Goal: Transaction & Acquisition: Book appointment/travel/reservation

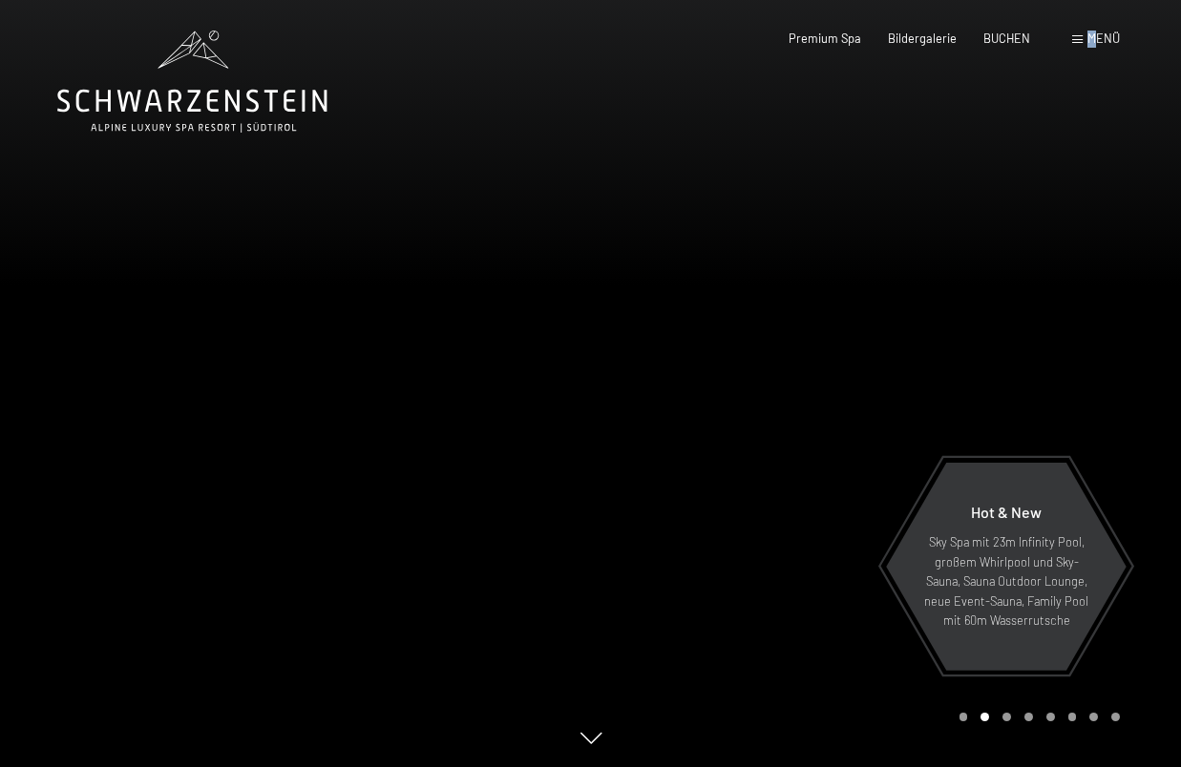
click at [1091, 35] on span "Menü" at bounding box center [1103, 38] width 32 height 15
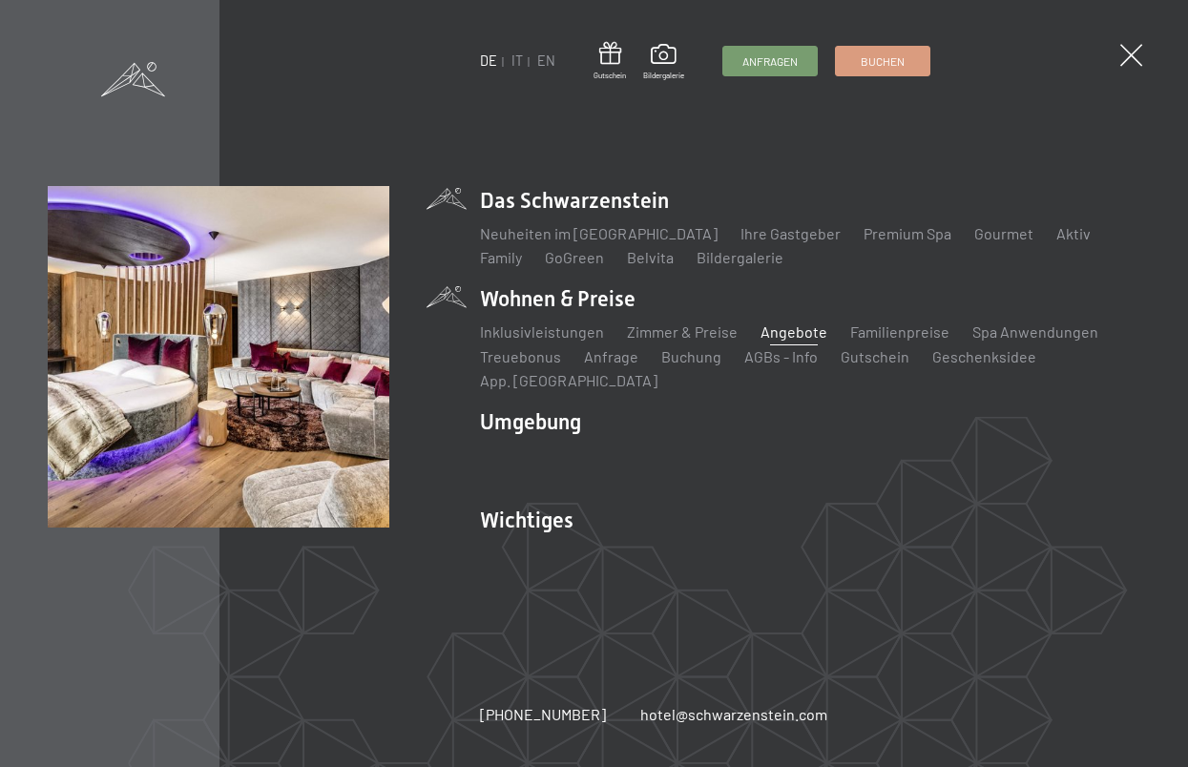
click at [792, 331] on link "Angebote" at bounding box center [794, 332] width 67 height 18
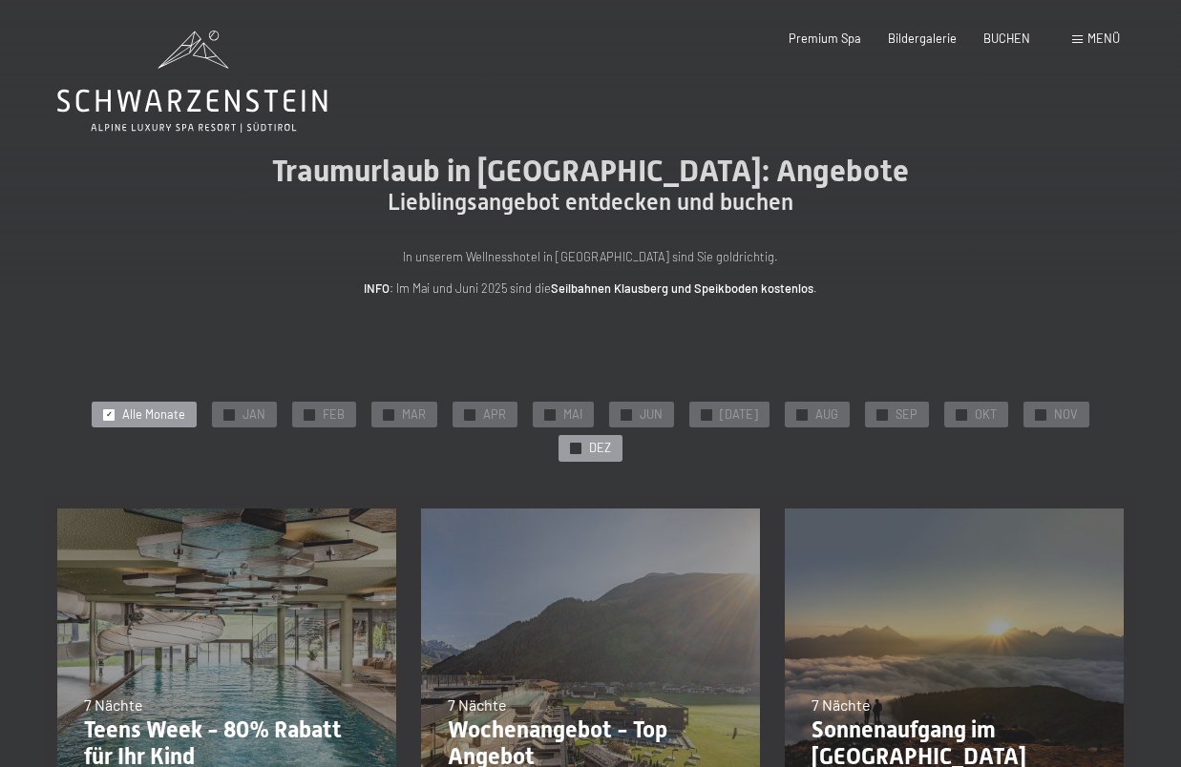
click at [602, 440] on span "DEZ" at bounding box center [600, 448] width 22 height 17
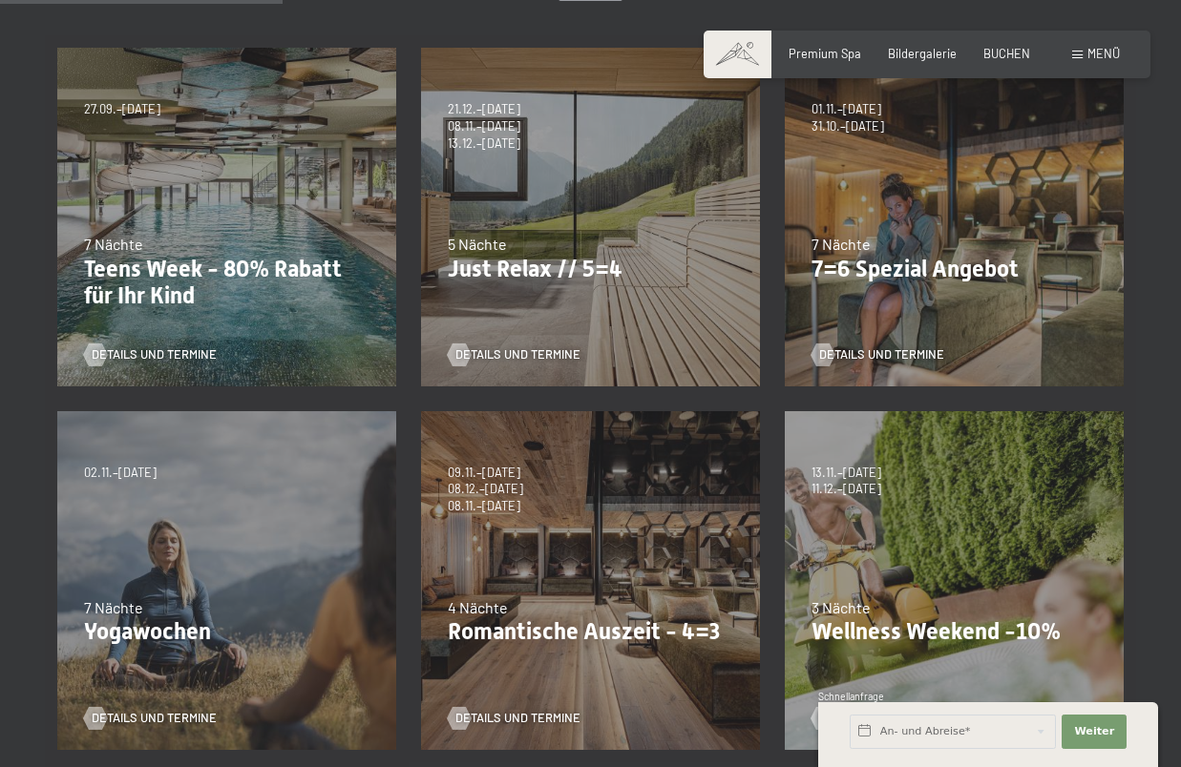
scroll to position [457, 0]
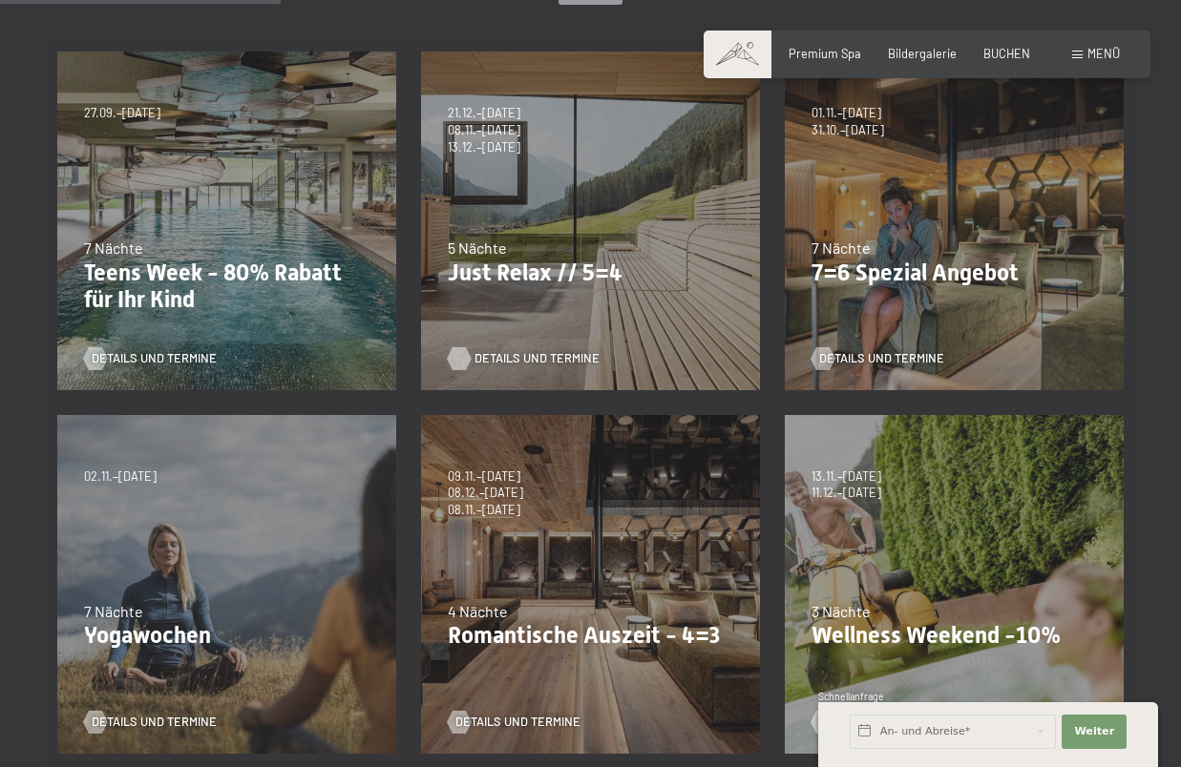
click at [504, 354] on span "Details und Termine" at bounding box center [536, 358] width 125 height 17
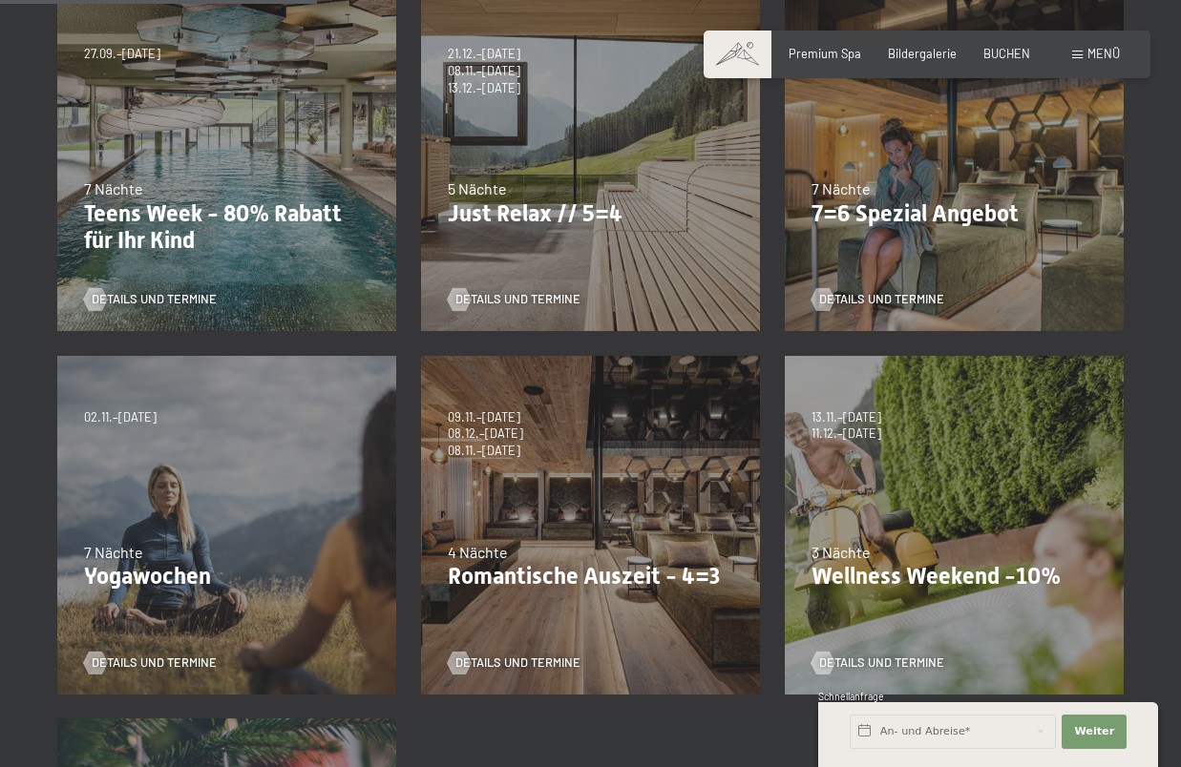
scroll to position [360, 0]
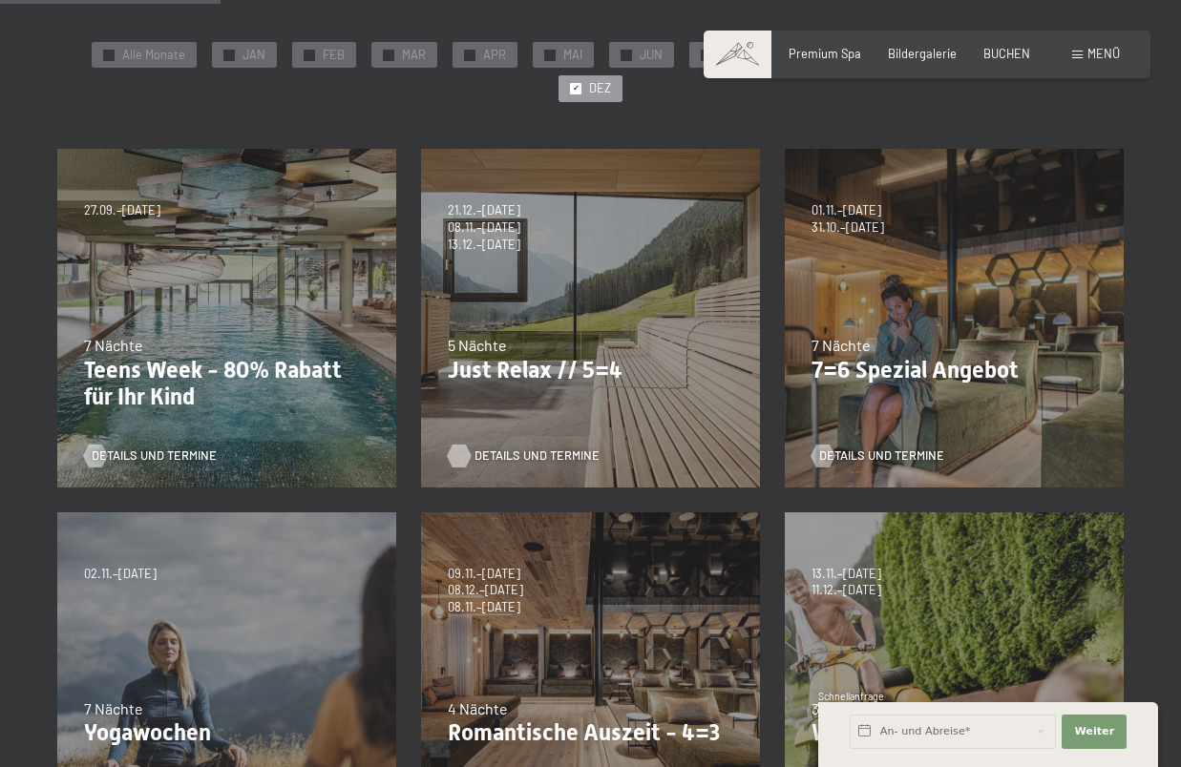
click at [492, 451] on span "Details und Termine" at bounding box center [536, 456] width 125 height 17
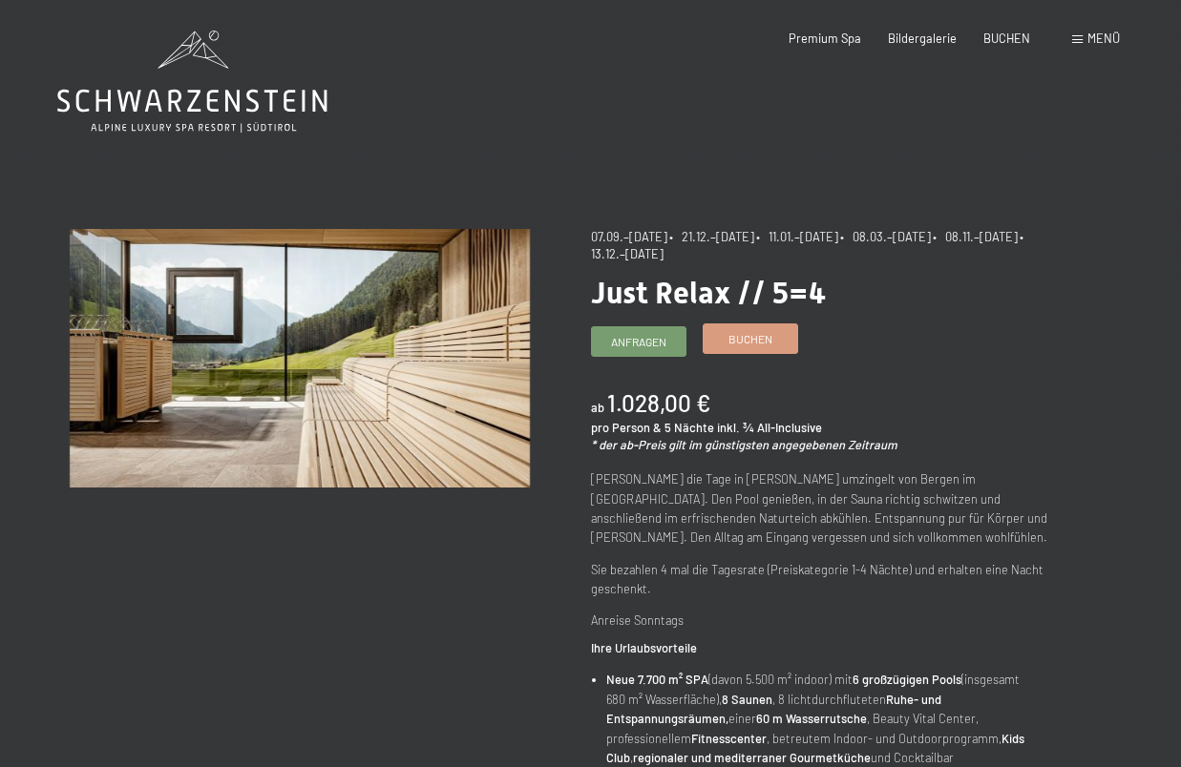
click at [752, 336] on span "Buchen" at bounding box center [750, 339] width 44 height 16
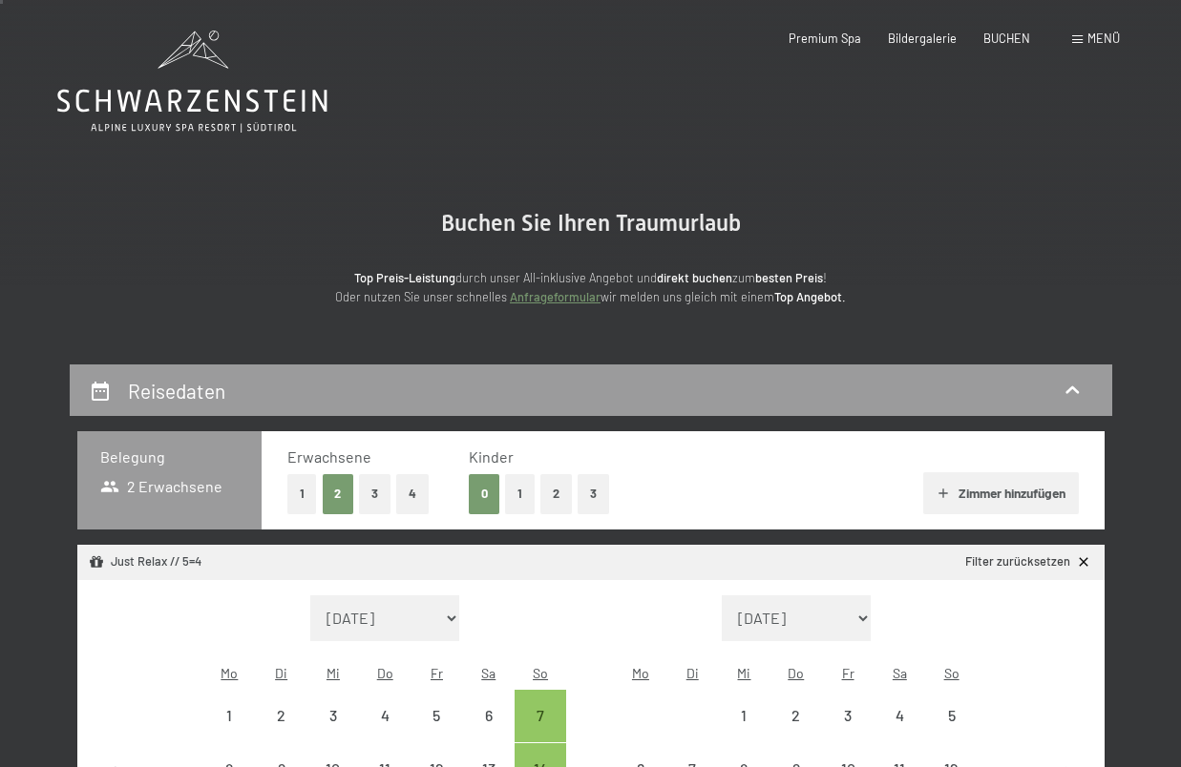
scroll to position [108, 0]
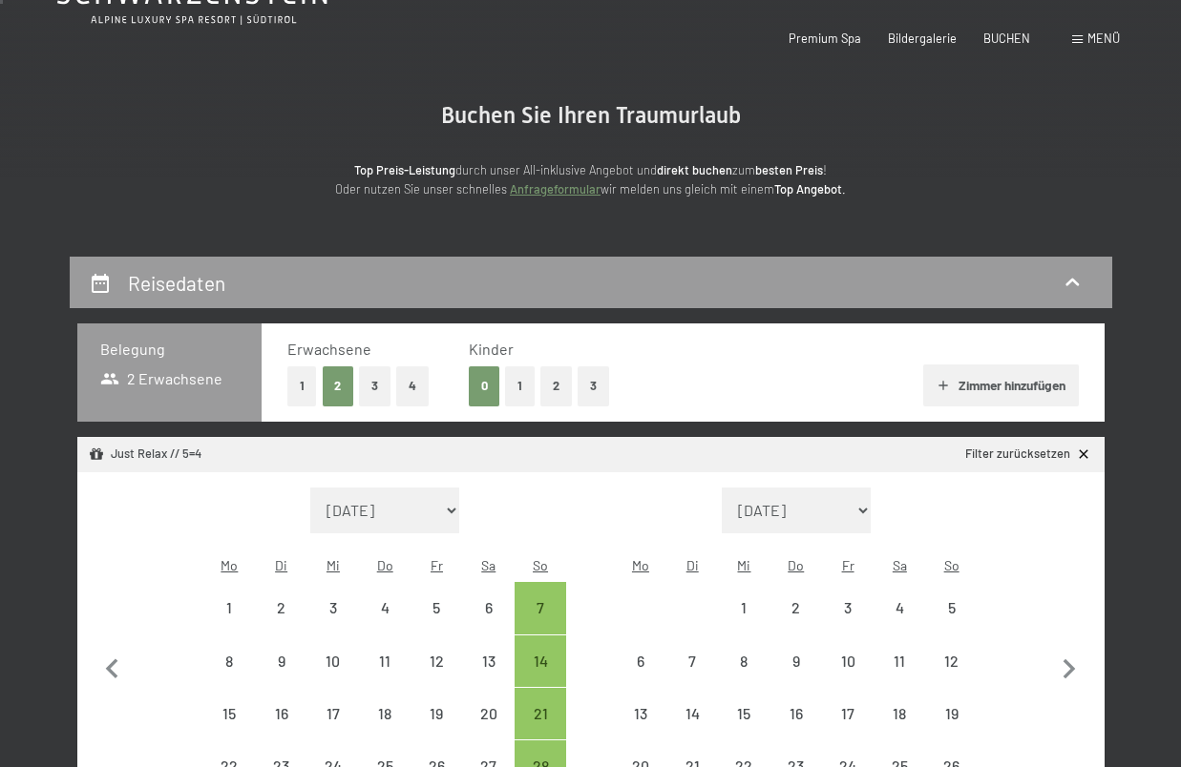
select select "[DATE]"
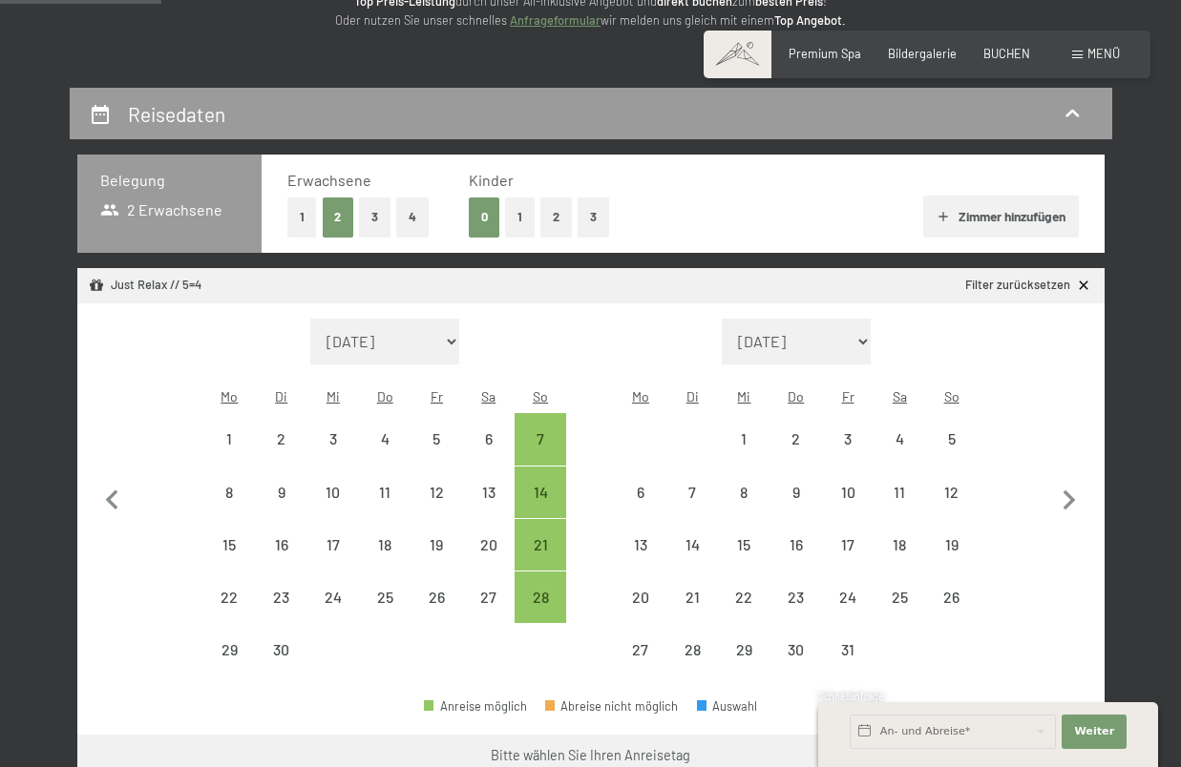
scroll to position [299, 0]
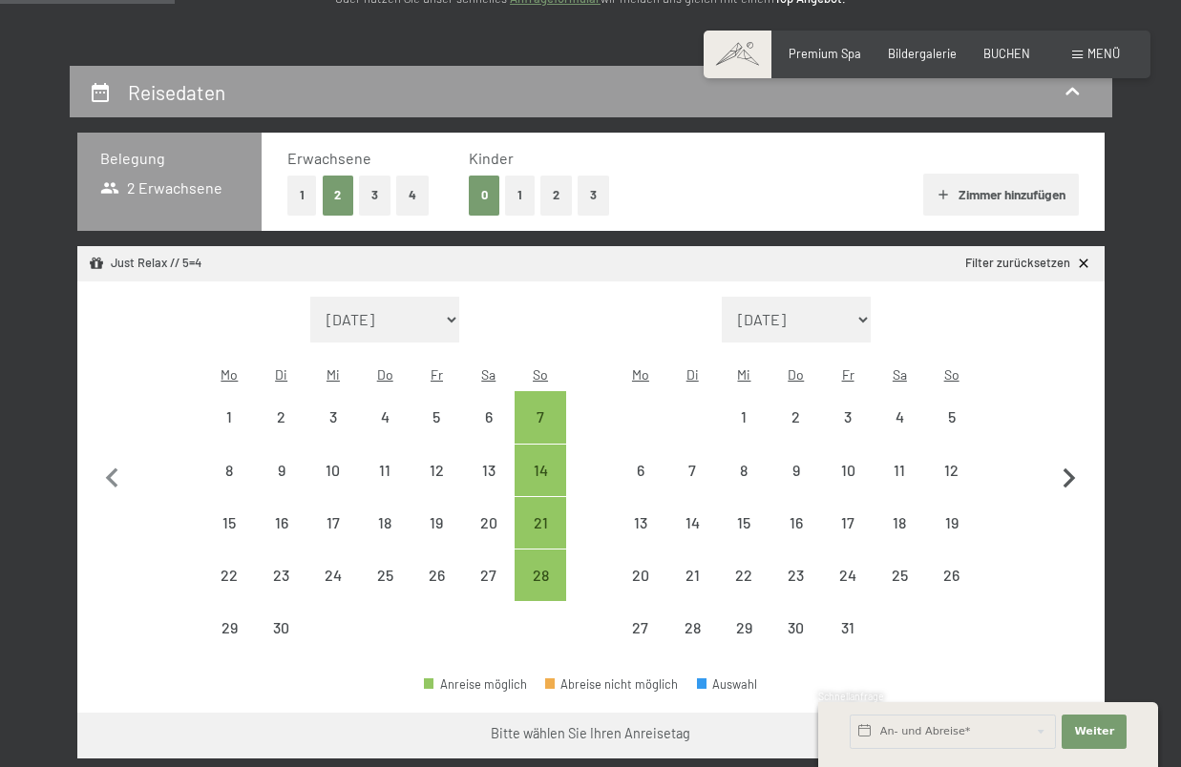
click at [1072, 469] on icon "button" at bounding box center [1069, 479] width 12 height 20
select select "2025-10-01"
select select "2025-11-01"
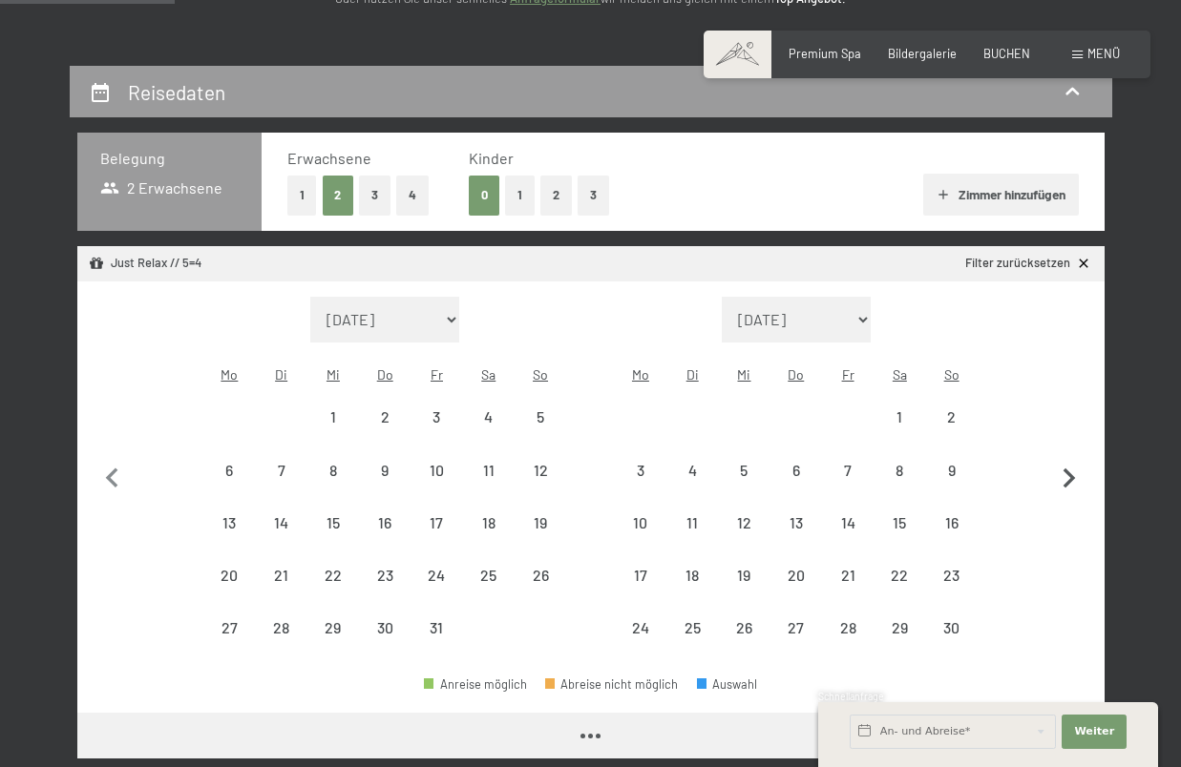
select select "2025-10-01"
select select "2025-11-01"
click at [1074, 461] on icon "button" at bounding box center [1069, 479] width 40 height 40
select select "2025-11-01"
select select "2025-12-01"
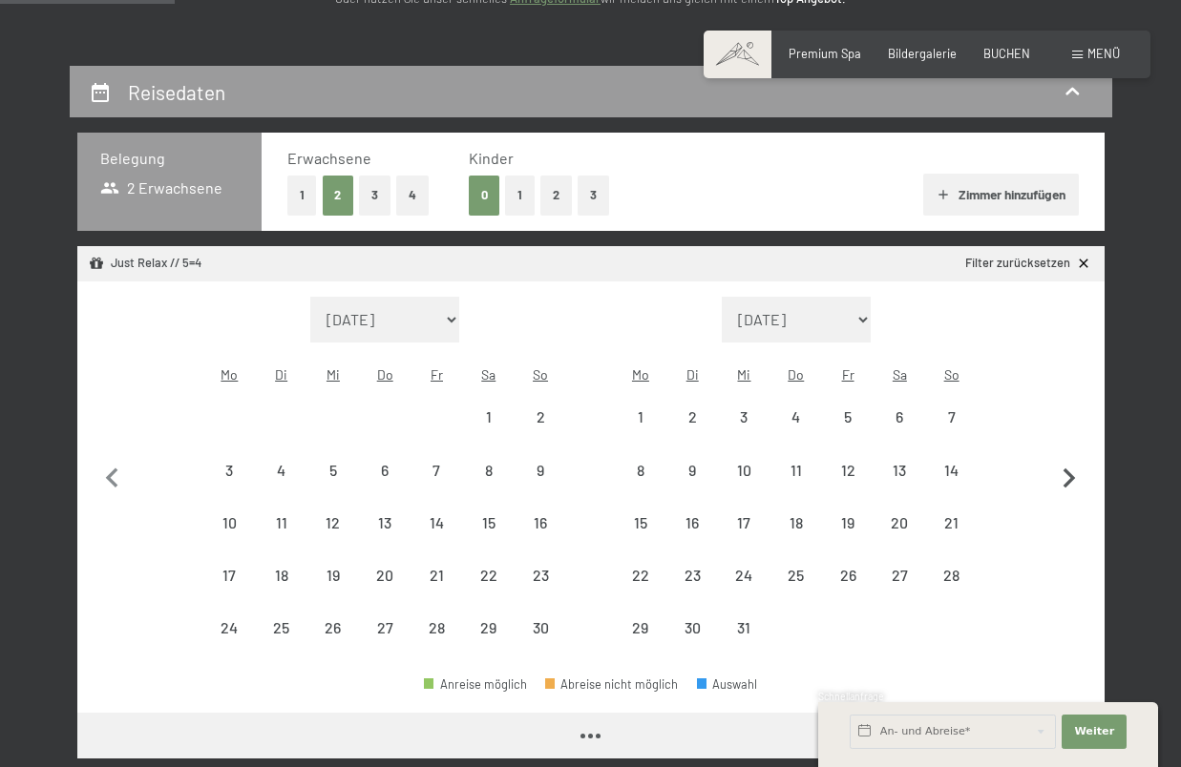
select select "2025-11-01"
select select "2025-12-01"
click at [961, 515] on div "21" at bounding box center [951, 539] width 48 height 48
select select "2025-11-01"
select select "2025-12-01"
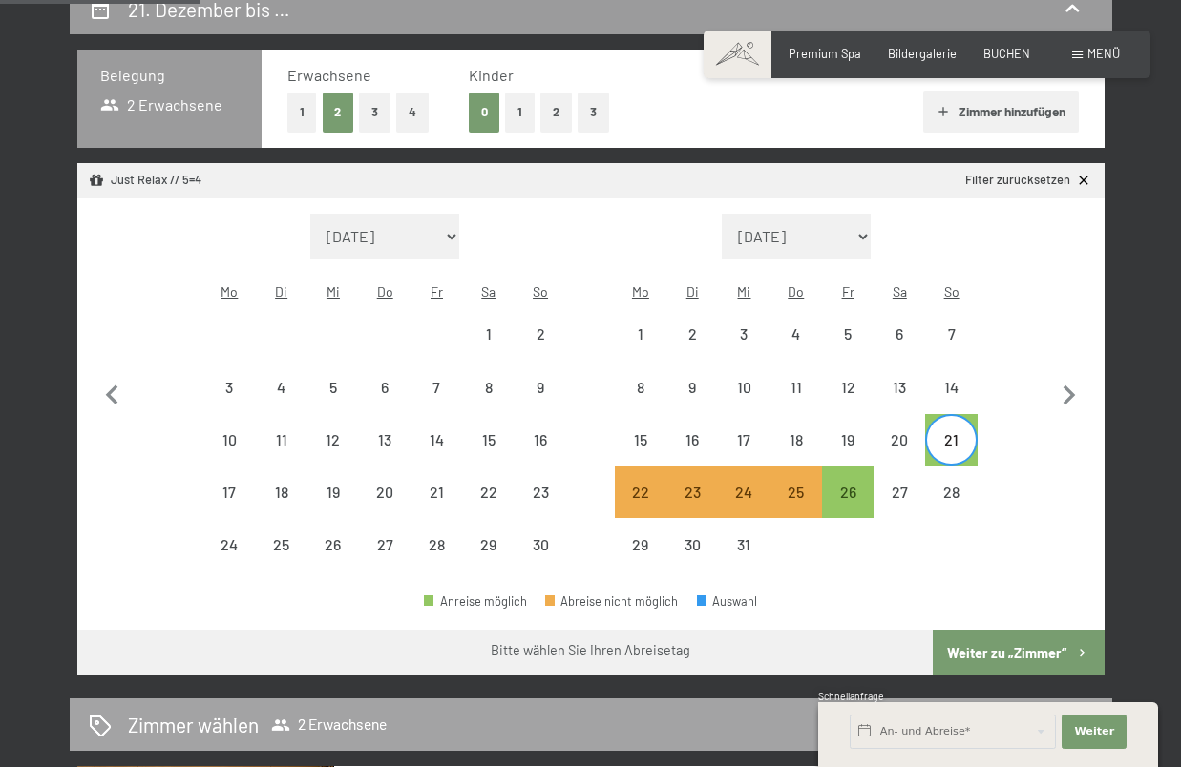
scroll to position [461, 0]
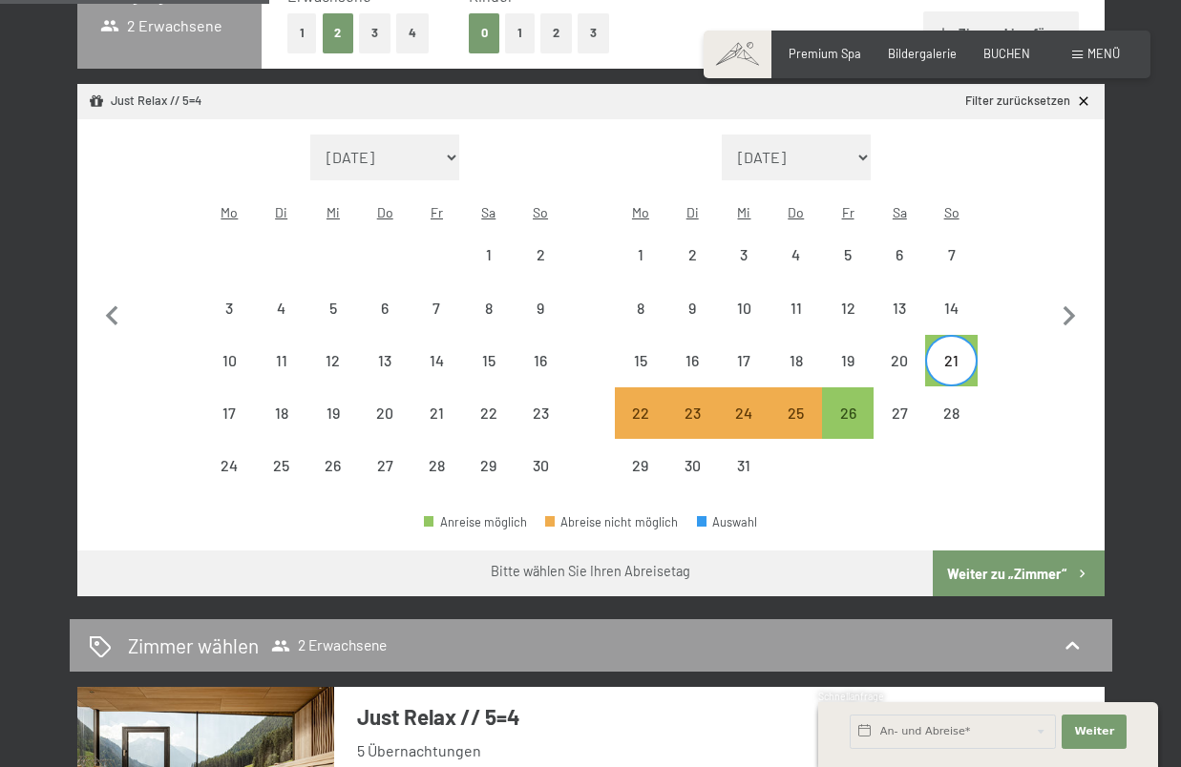
click at [1009, 551] on button "Weiter zu „Zimmer“" at bounding box center [1017, 574] width 171 height 46
select select "2025-11-01"
select select "2025-12-01"
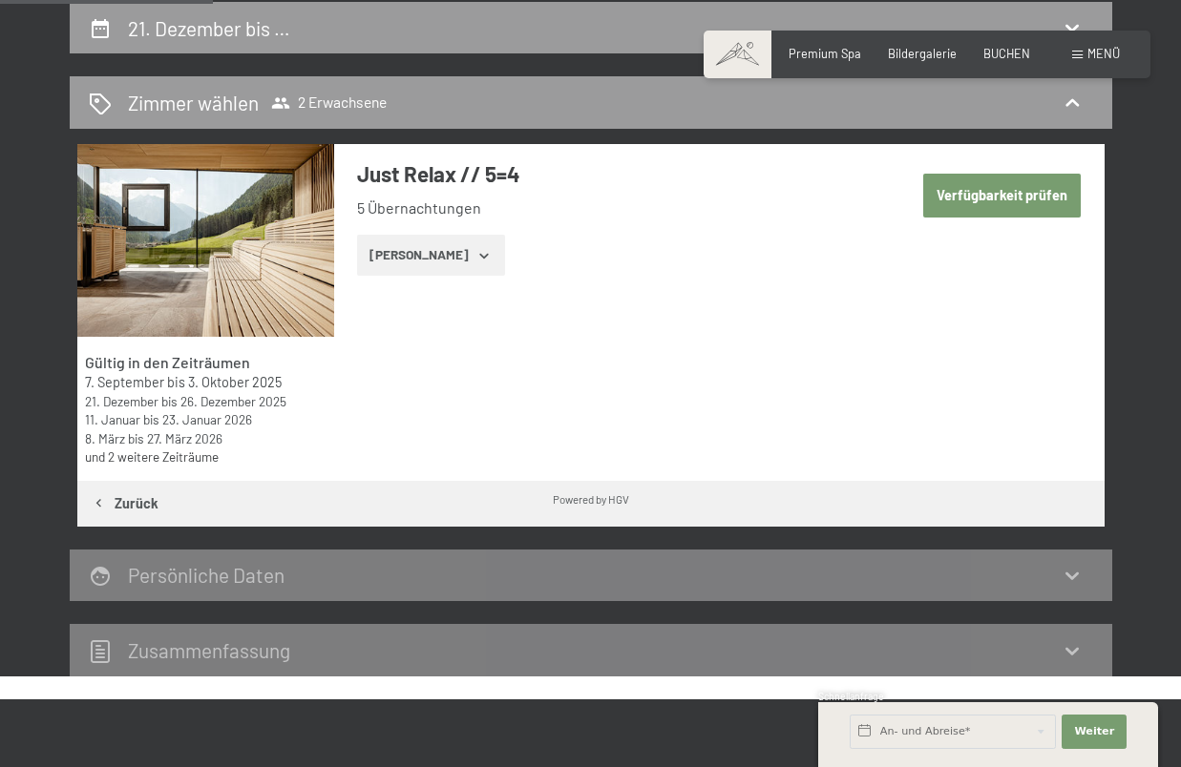
scroll to position [398, 0]
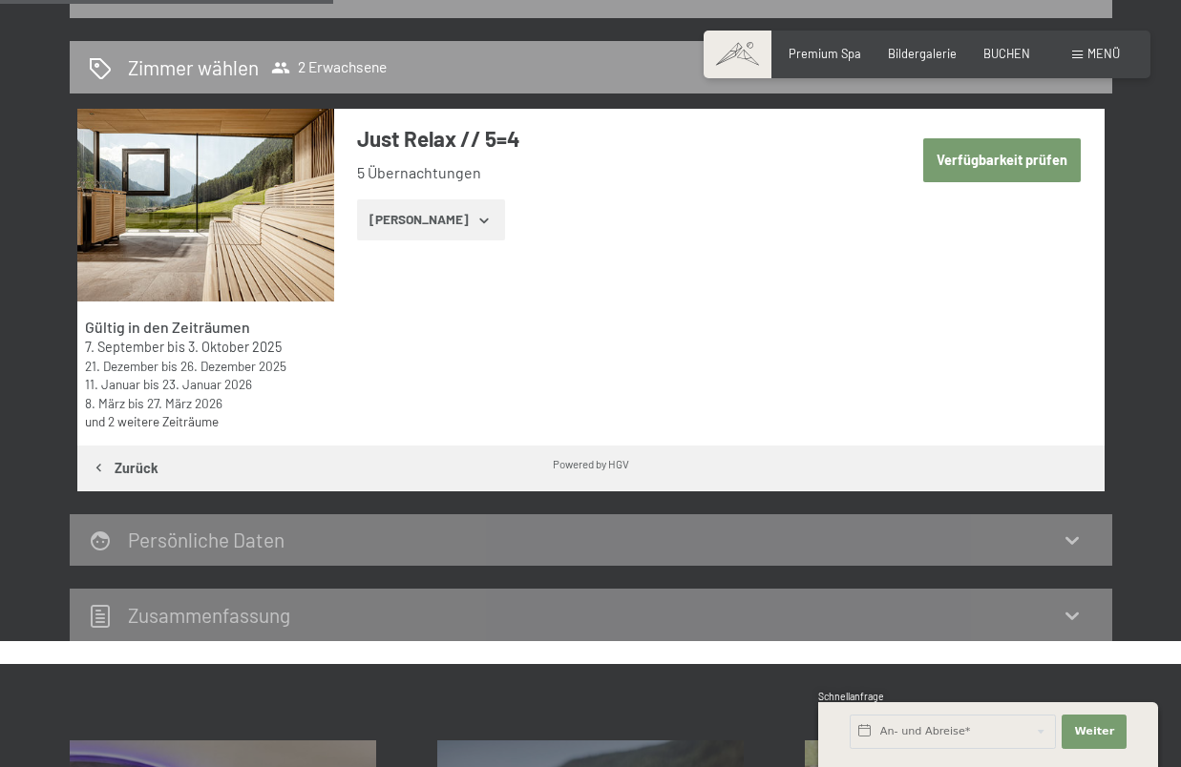
click at [476, 215] on icon "button" at bounding box center [483, 220] width 15 height 15
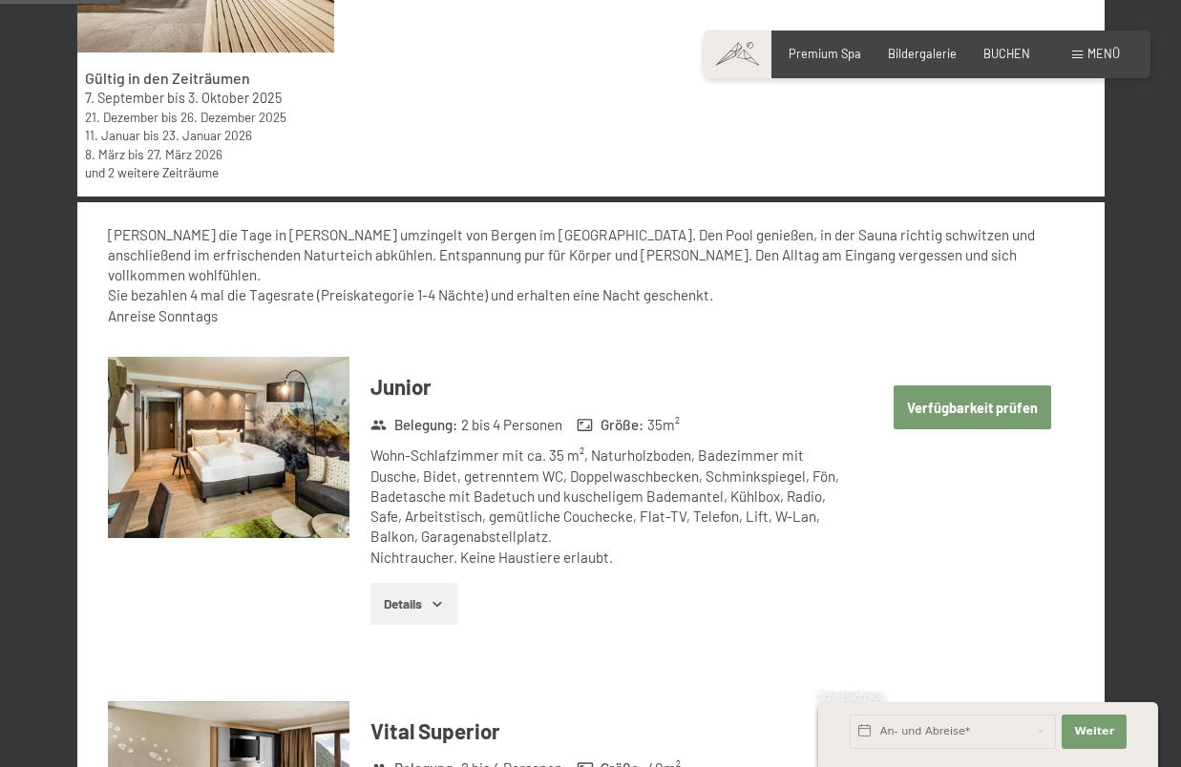
scroll to position [643, 0]
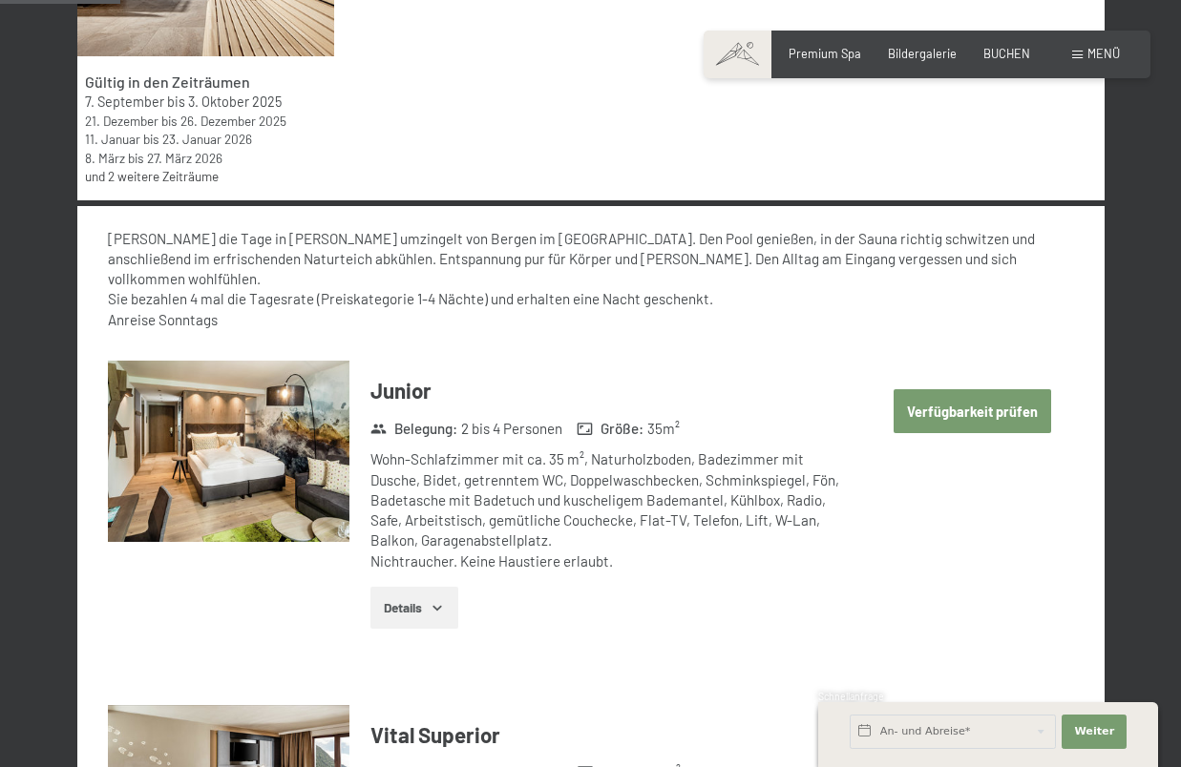
click at [927, 389] on button "Verfügbarkeit prüfen" at bounding box center [972, 411] width 158 height 44
select select "2025-11-01"
select select "2025-12-01"
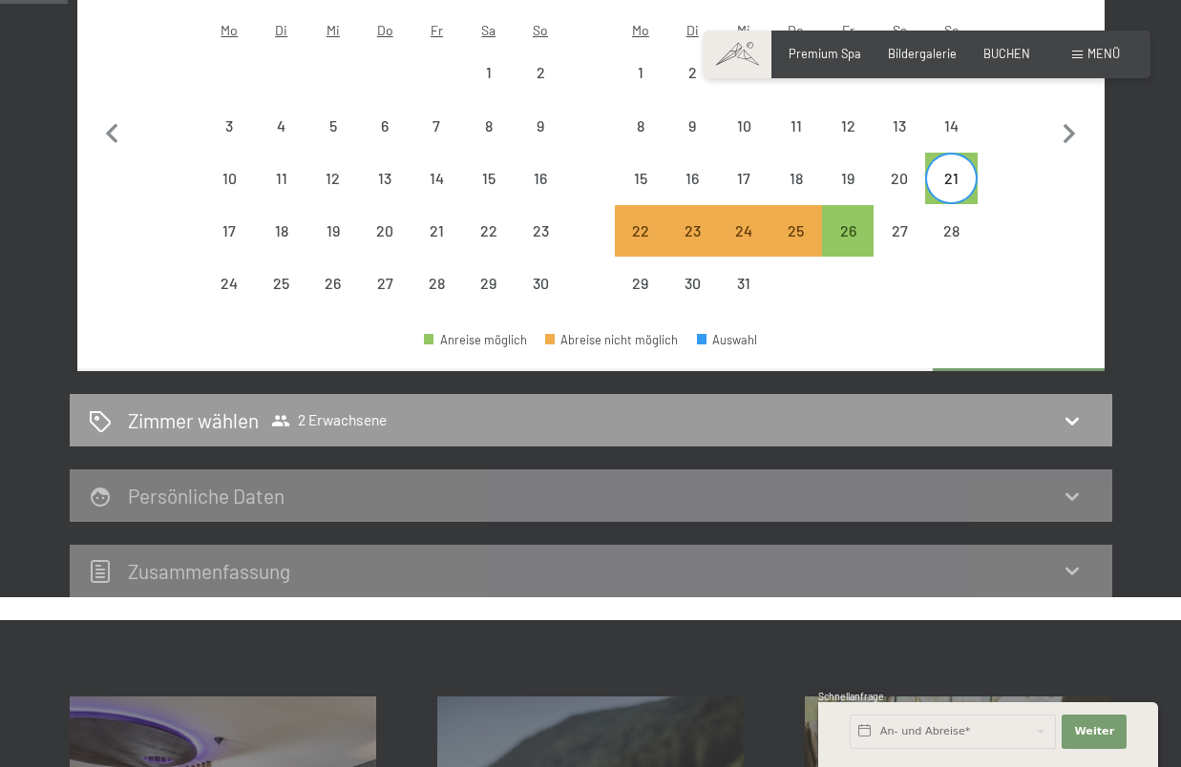
scroll to position [363, 0]
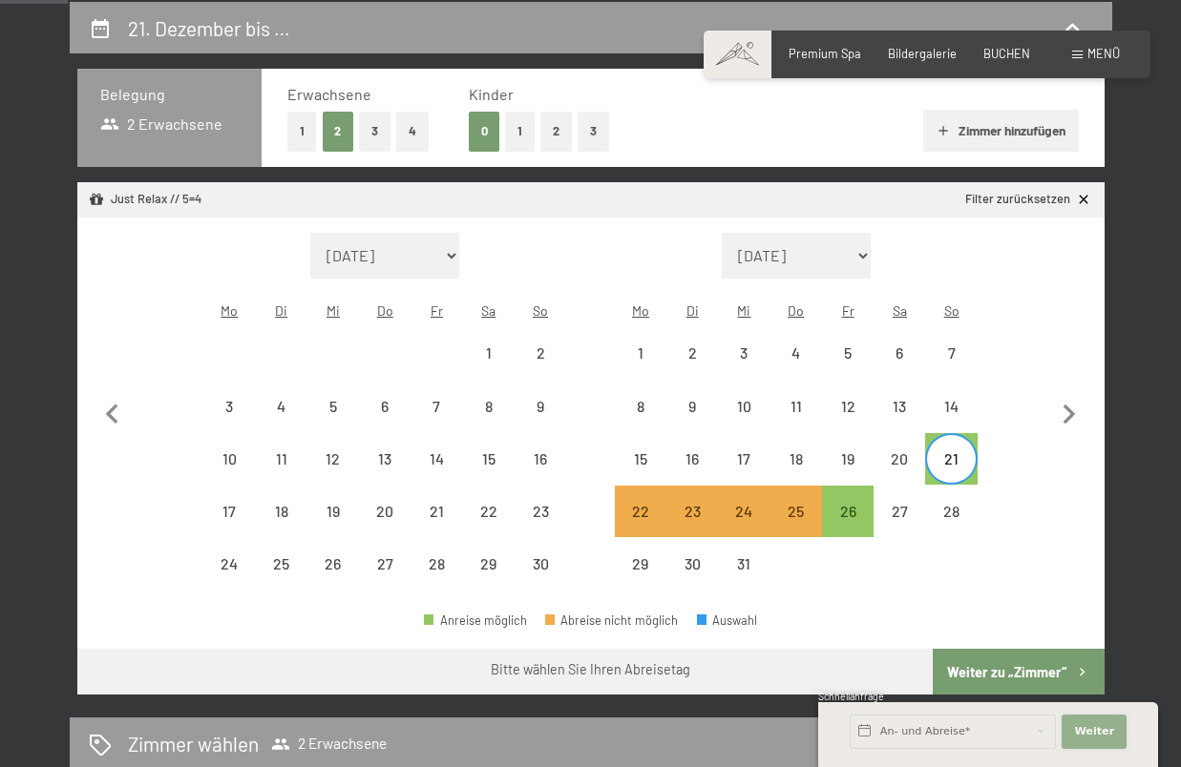
click at [1086, 726] on span "Weiter" at bounding box center [1094, 731] width 40 height 15
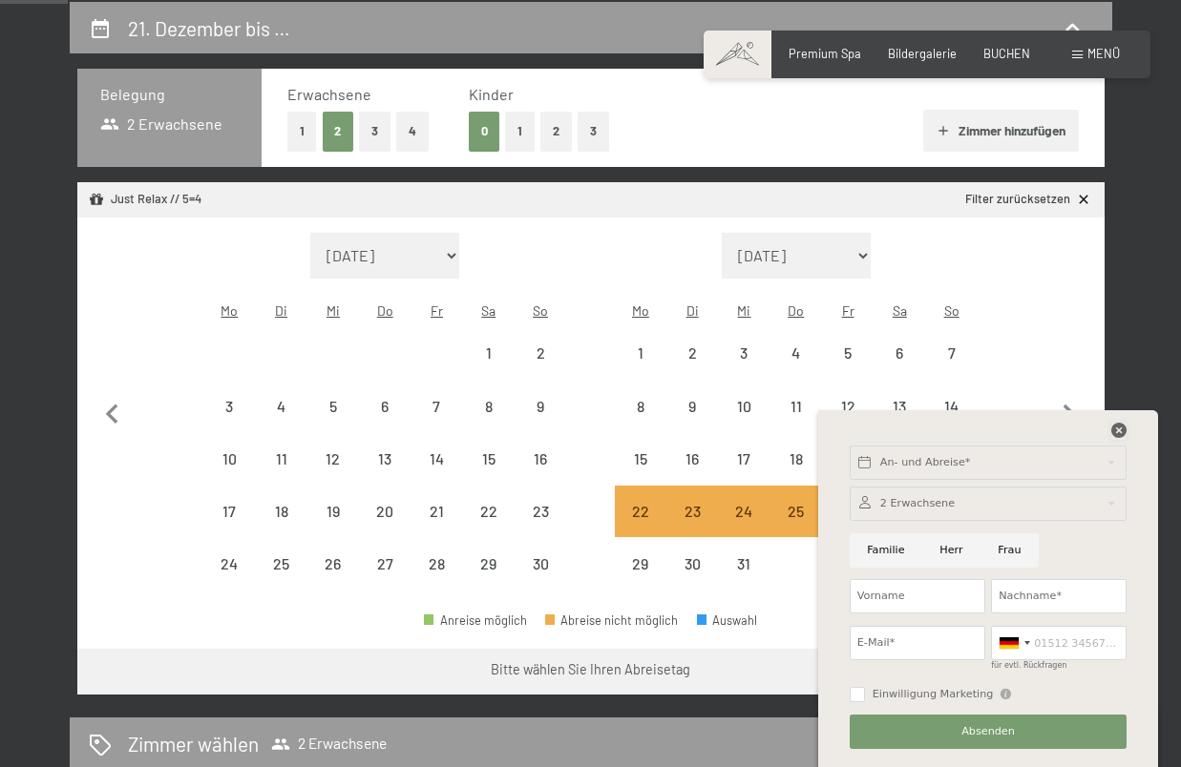
click at [1120, 430] on icon at bounding box center [1118, 430] width 15 height 15
